Goal: Find specific page/section: Find specific page/section

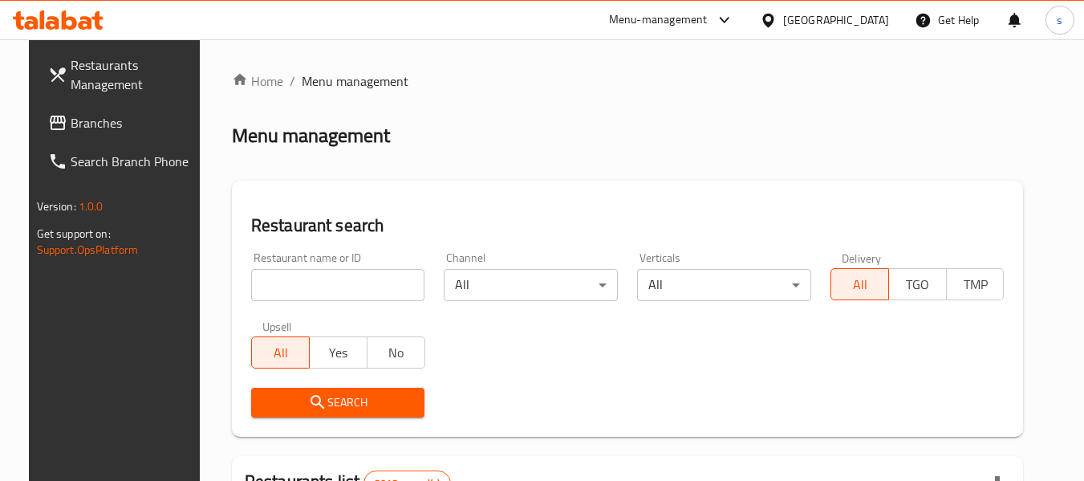
click at [708, 18] on div "Menu-management" at bounding box center [658, 19] width 99 height 19
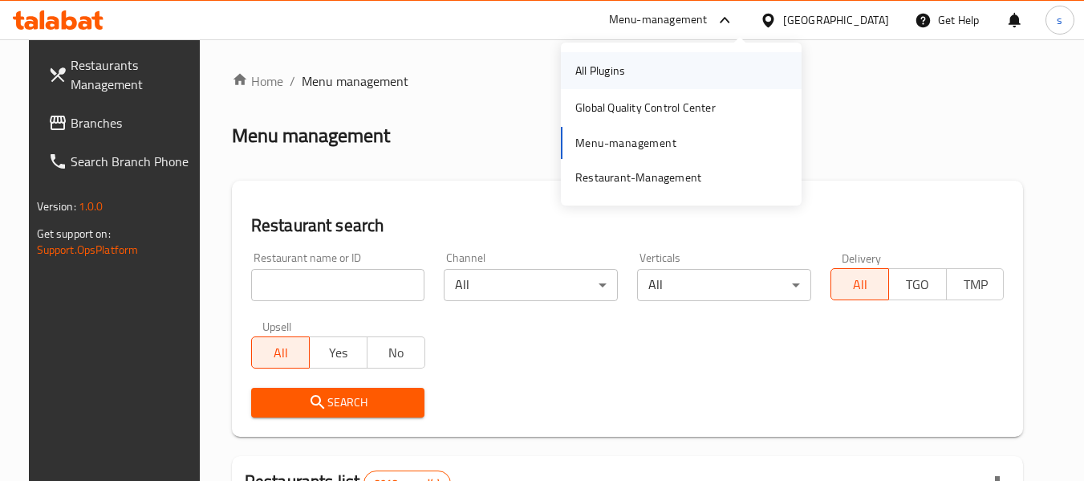
click at [676, 58] on div "All Plugins" at bounding box center [681, 70] width 241 height 37
